Goal: Information Seeking & Learning: Find specific page/section

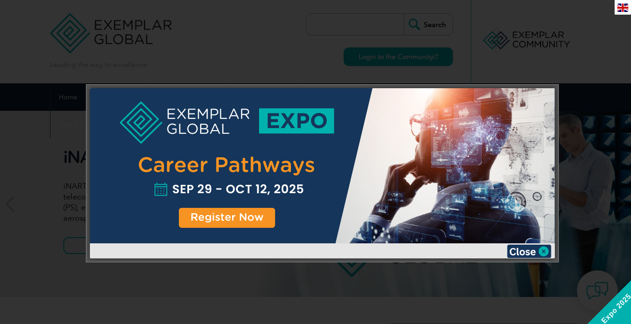
click at [217, 224] on div at bounding box center [322, 165] width 465 height 155
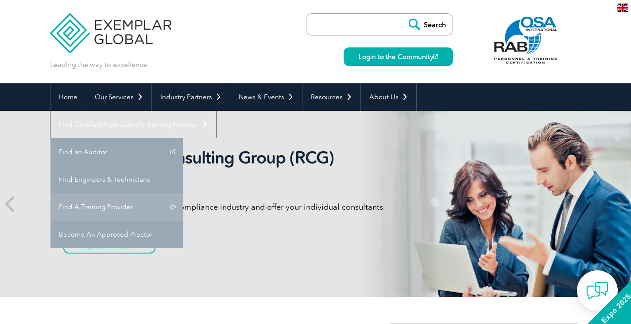
click at [183, 193] on link "Find A Training Provider" at bounding box center [116, 206] width 133 height 27
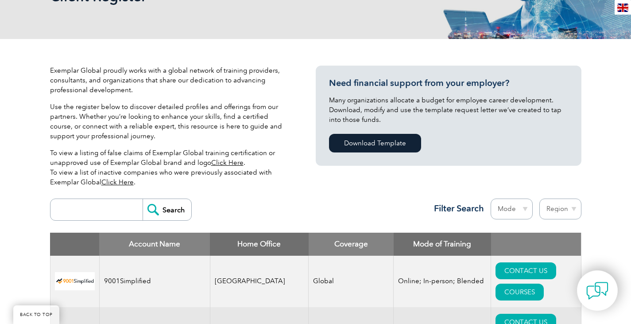
scroll to position [221, 0]
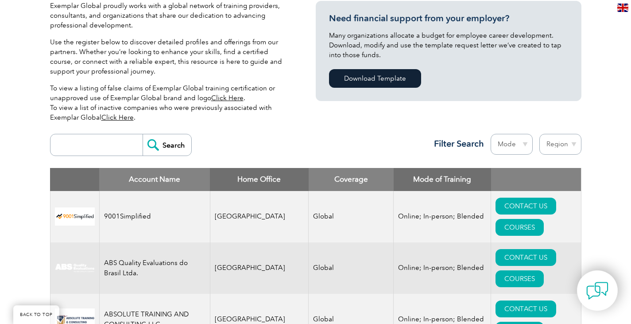
click at [69, 137] on input "search" at bounding box center [99, 144] width 88 height 21
type input "AS9100"
click at [143, 134] on input "Search" at bounding box center [167, 144] width 49 height 21
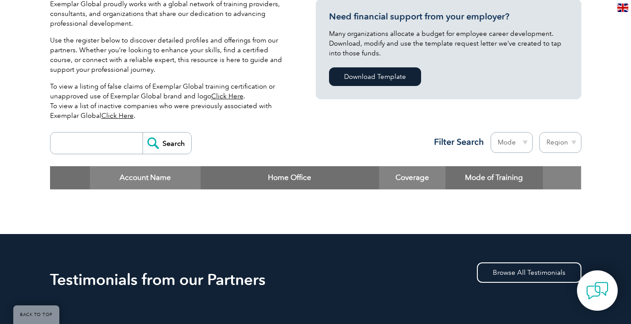
scroll to position [221, 0]
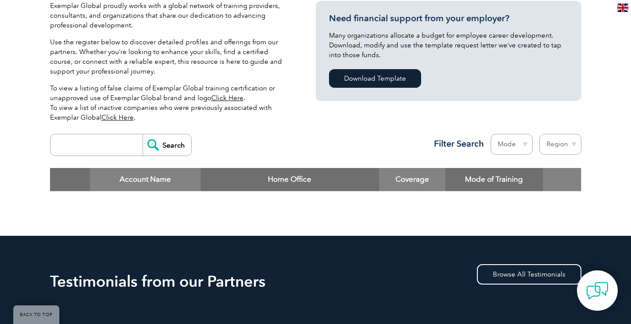
click at [120, 159] on div "Search Region Australia Bahrain Bangladesh Brazil Canada Colombia Dominican Rep…" at bounding box center [315, 148] width 531 height 39
click at [120, 154] on input "search" at bounding box center [99, 144] width 88 height 21
click at [69, 147] on input "AS9100" at bounding box center [99, 144] width 88 height 21
type input "AS 9100"
click at [143, 134] on input "Search" at bounding box center [167, 144] width 49 height 21
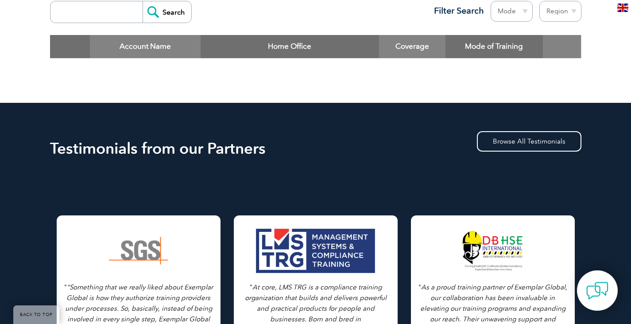
scroll to position [221, 0]
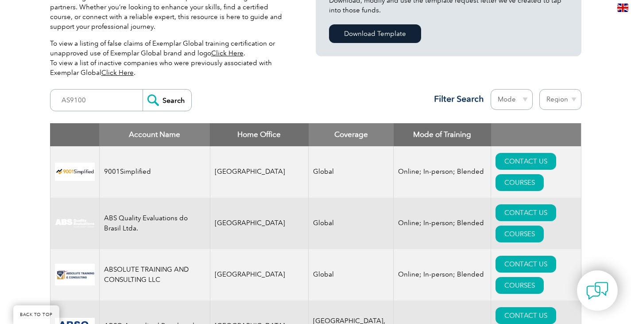
scroll to position [266, 0]
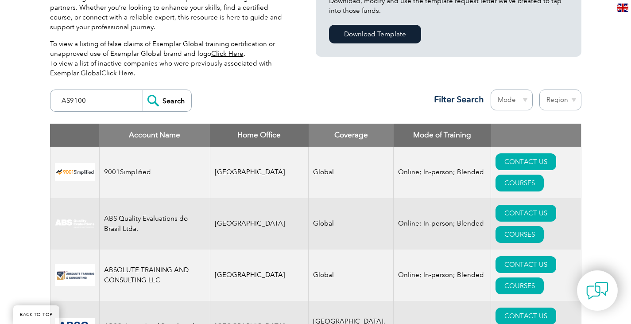
click at [85, 91] on input "AS9100" at bounding box center [99, 100] width 88 height 21
type input "A"
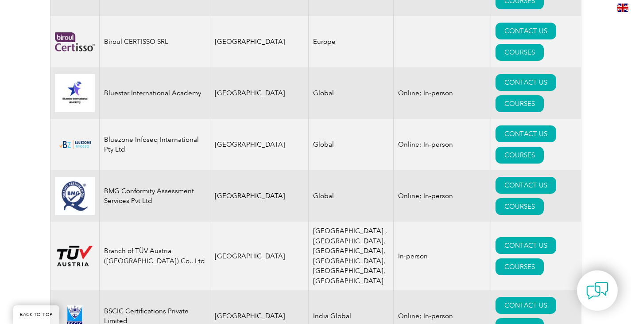
scroll to position [2126, 0]
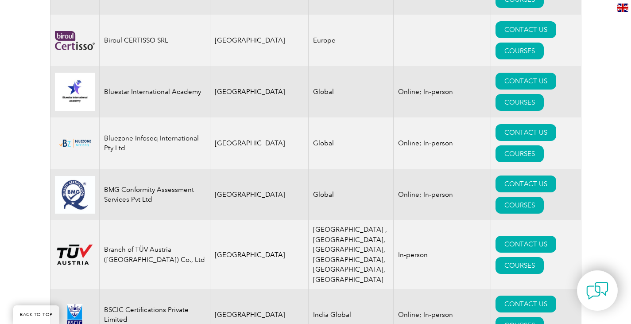
type input "[GEOGRAPHIC_DATA]"
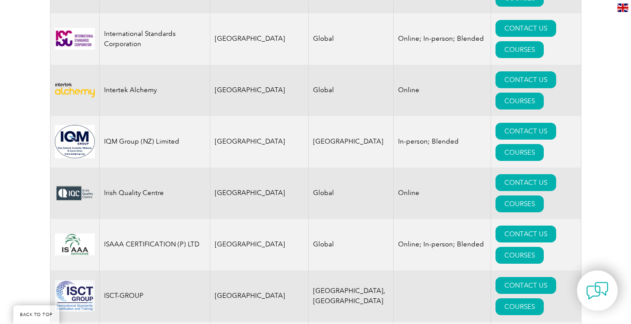
scroll to position [7255, 0]
